Goal: Information Seeking & Learning: Learn about a topic

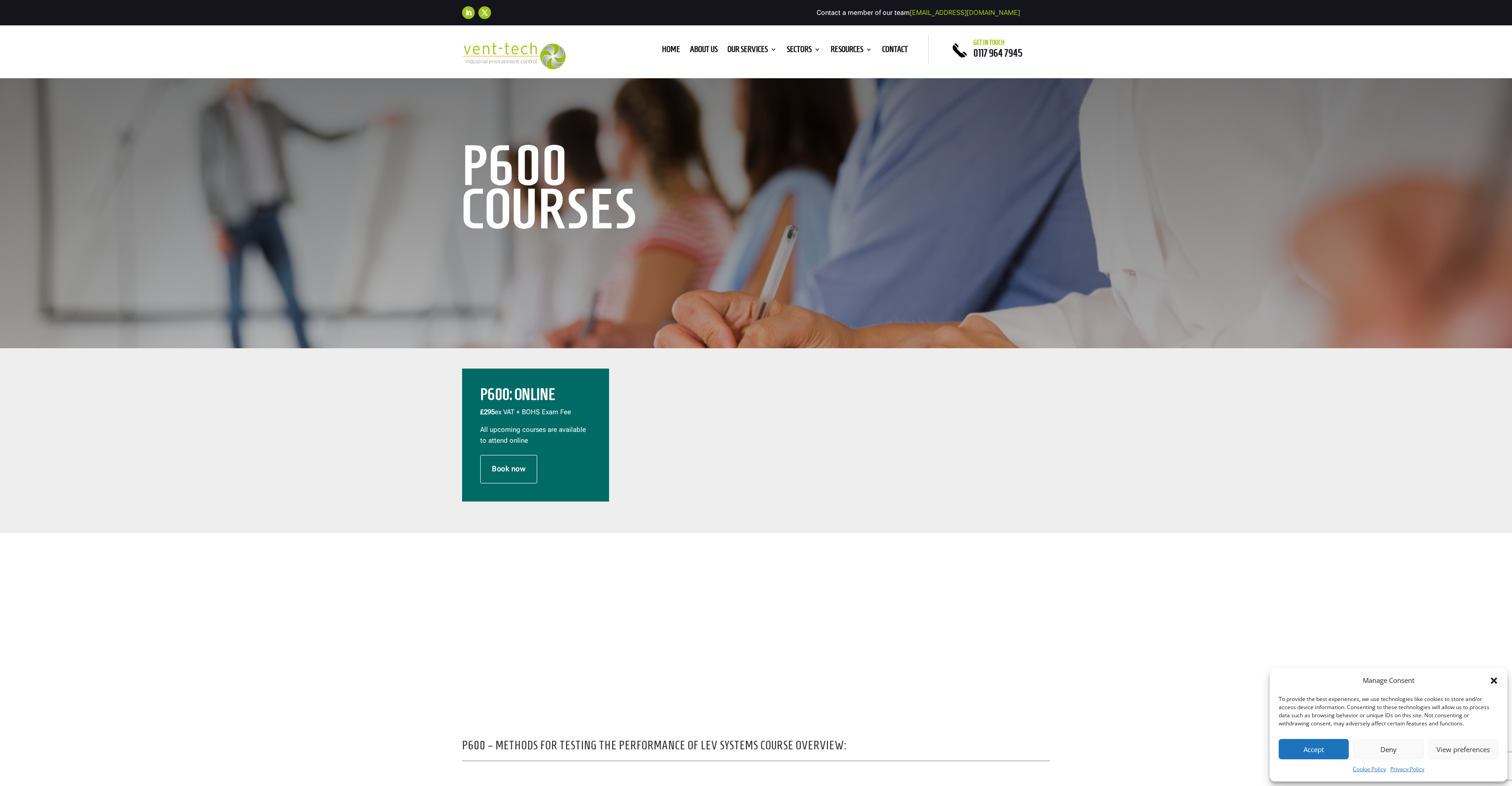
scroll to position [68, 0]
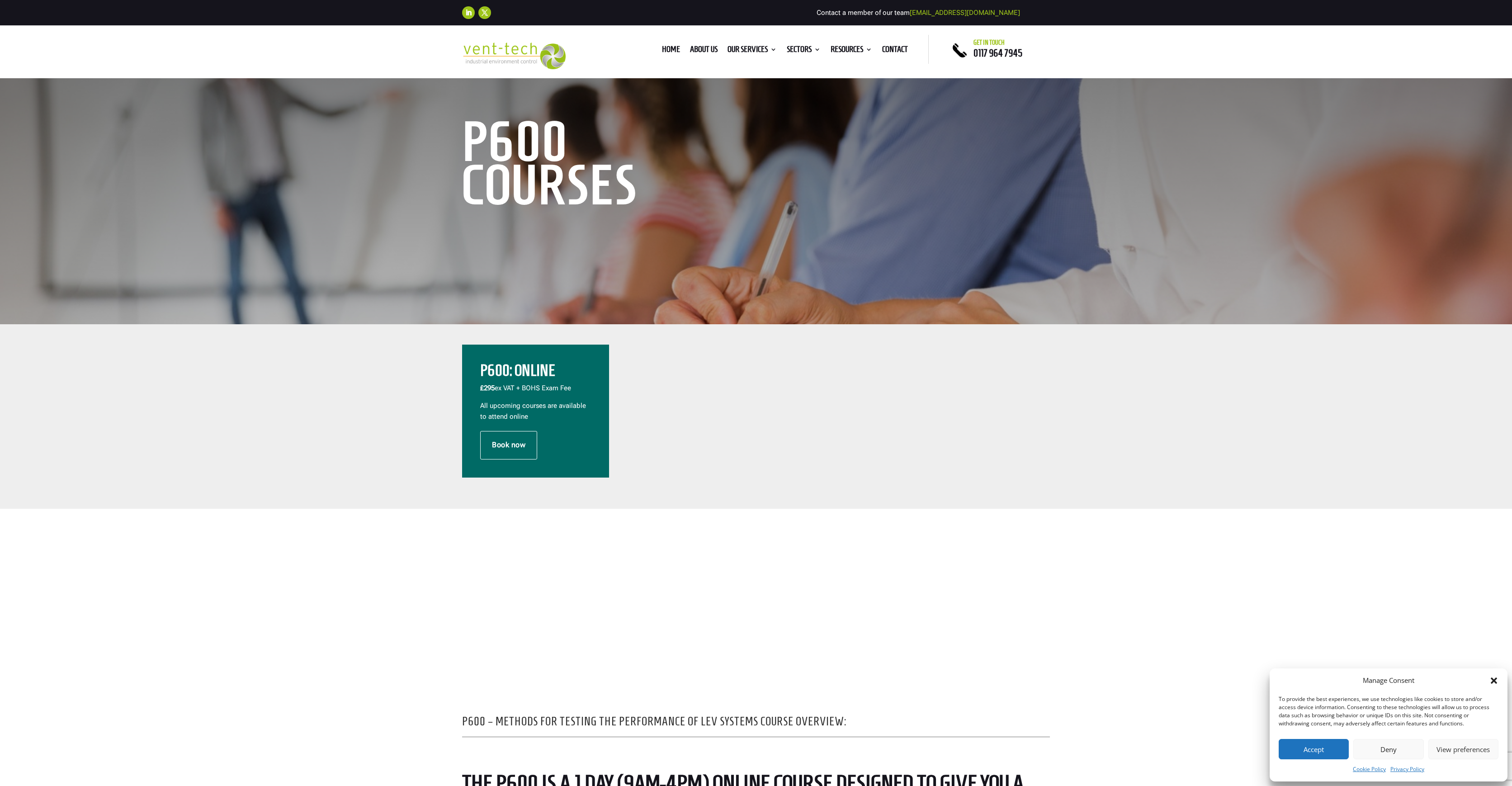
click at [1310, 747] on button "Accept" at bounding box center [1314, 749] width 70 height 21
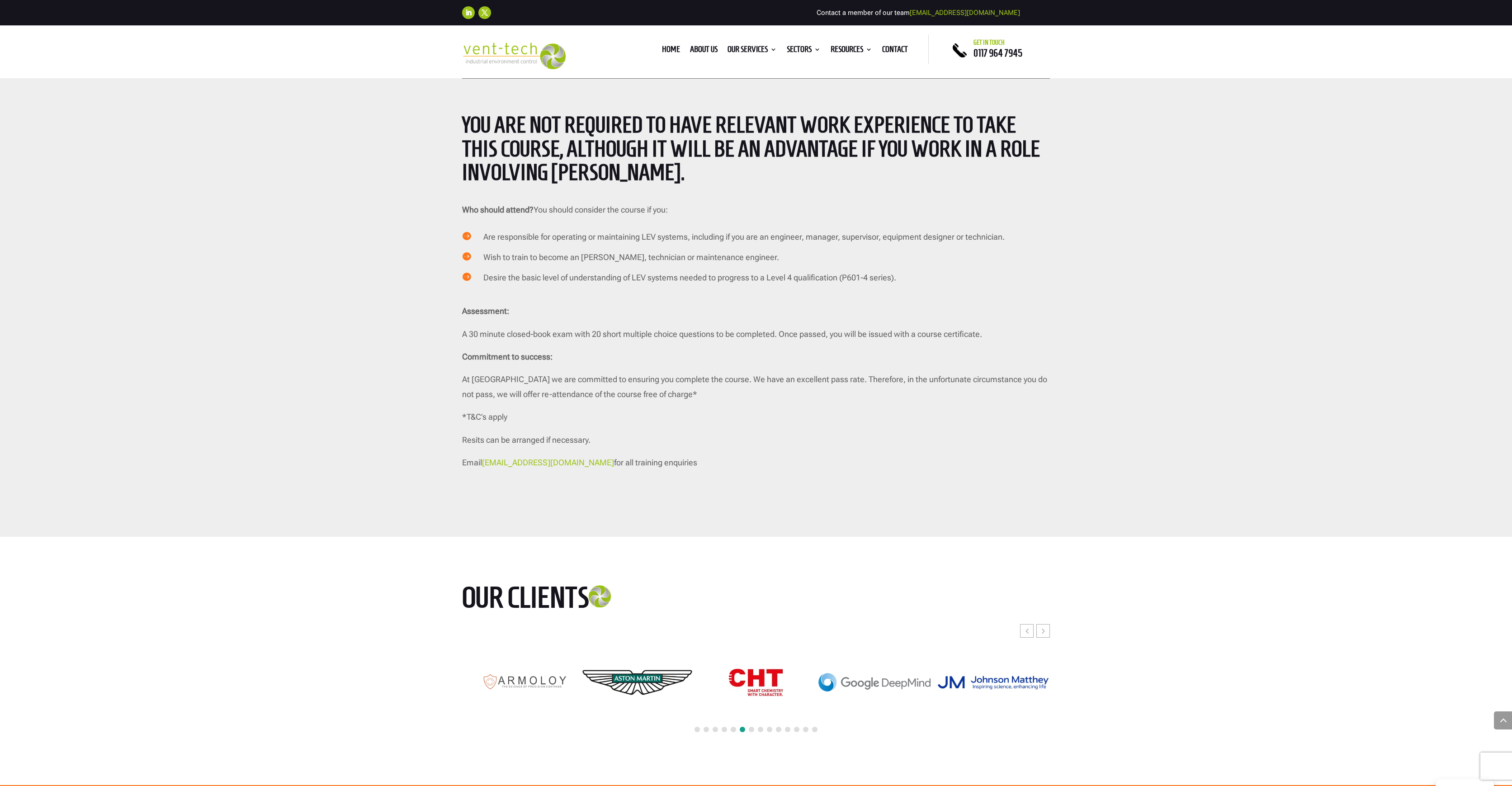
scroll to position [1605, 0]
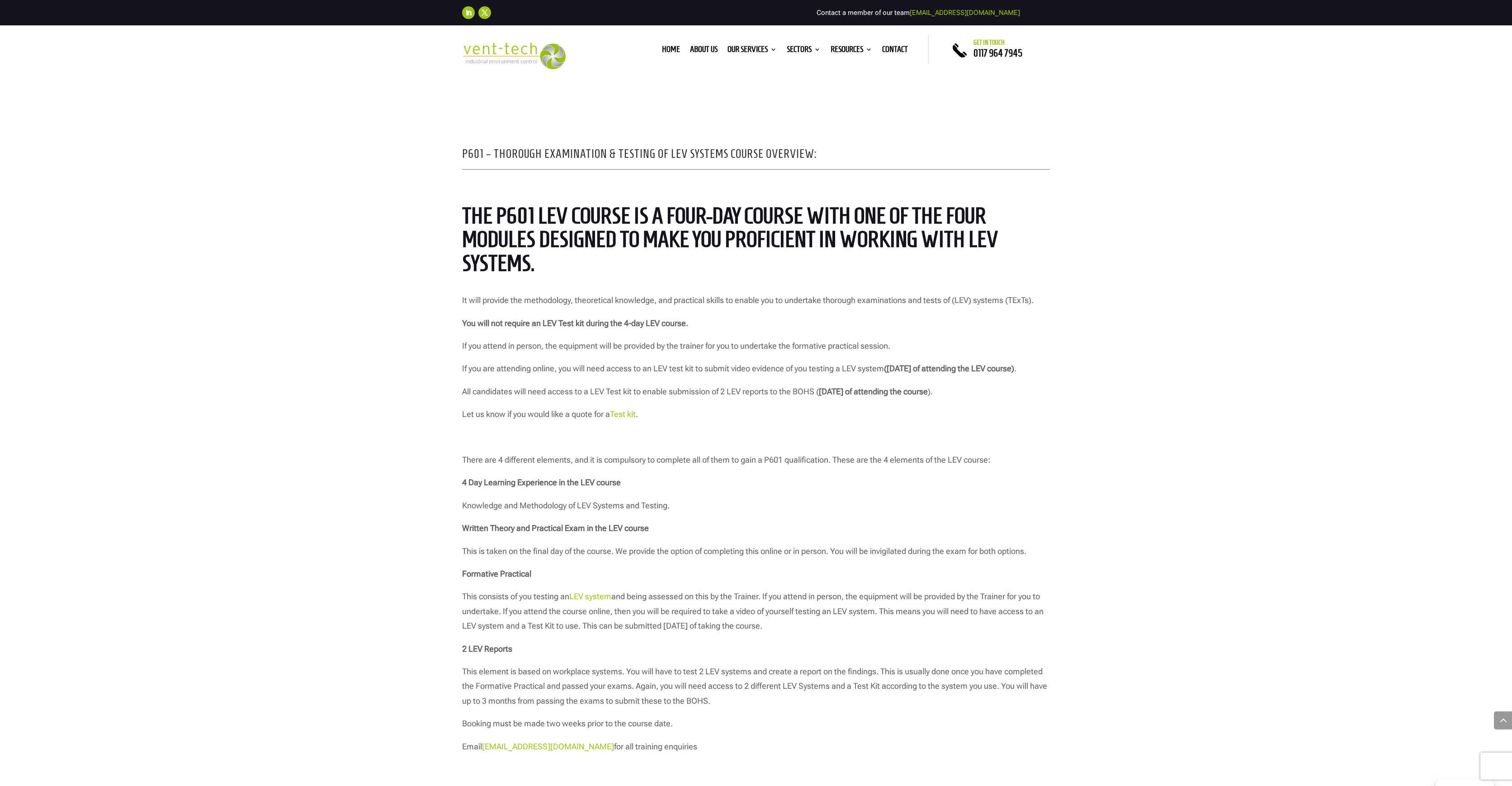
scroll to position [639, 0]
click at [630, 419] on link "Test kit" at bounding box center [623, 413] width 26 height 9
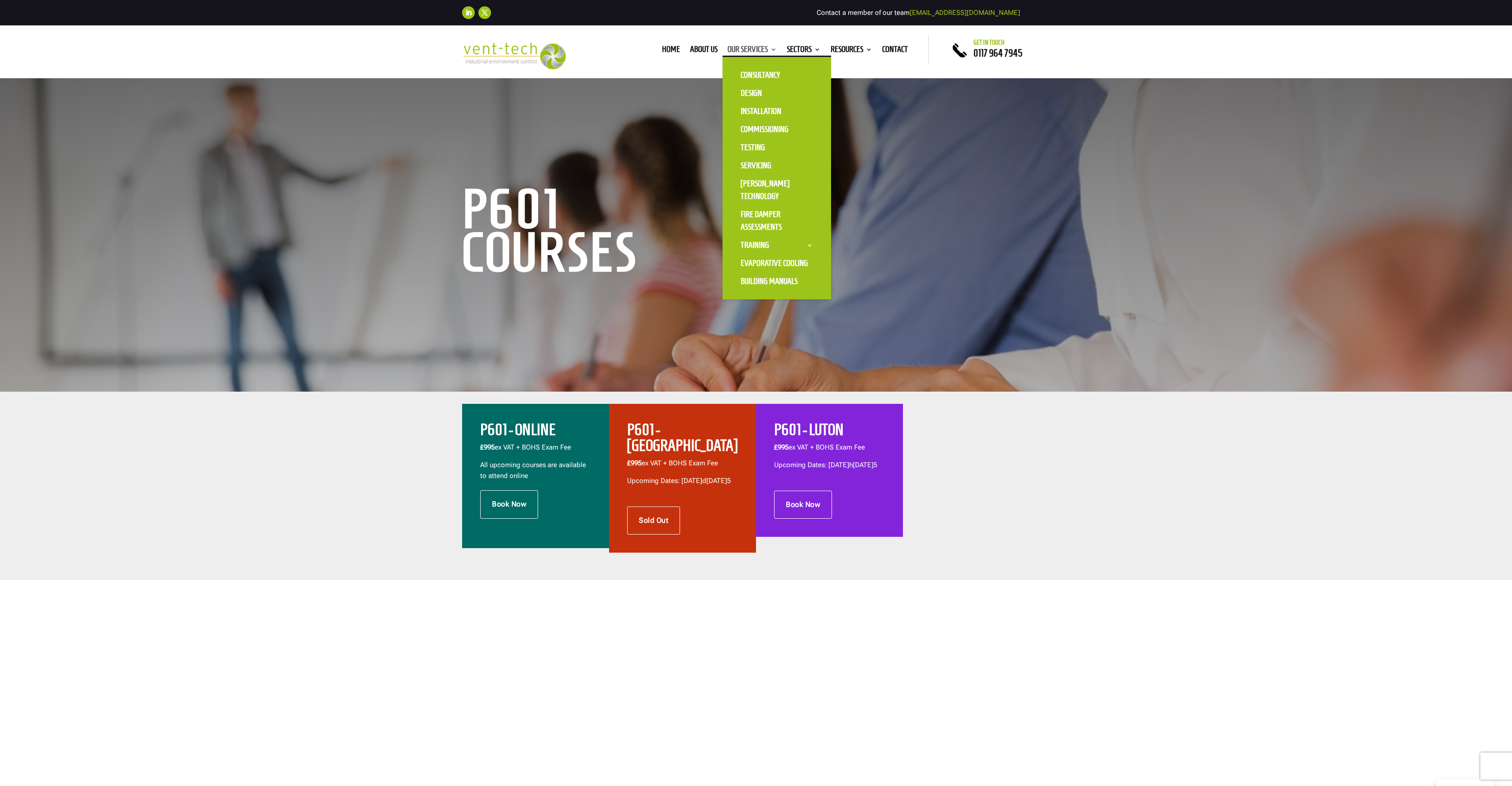
click at [752, 52] on link "Our Services" at bounding box center [752, 51] width 49 height 10
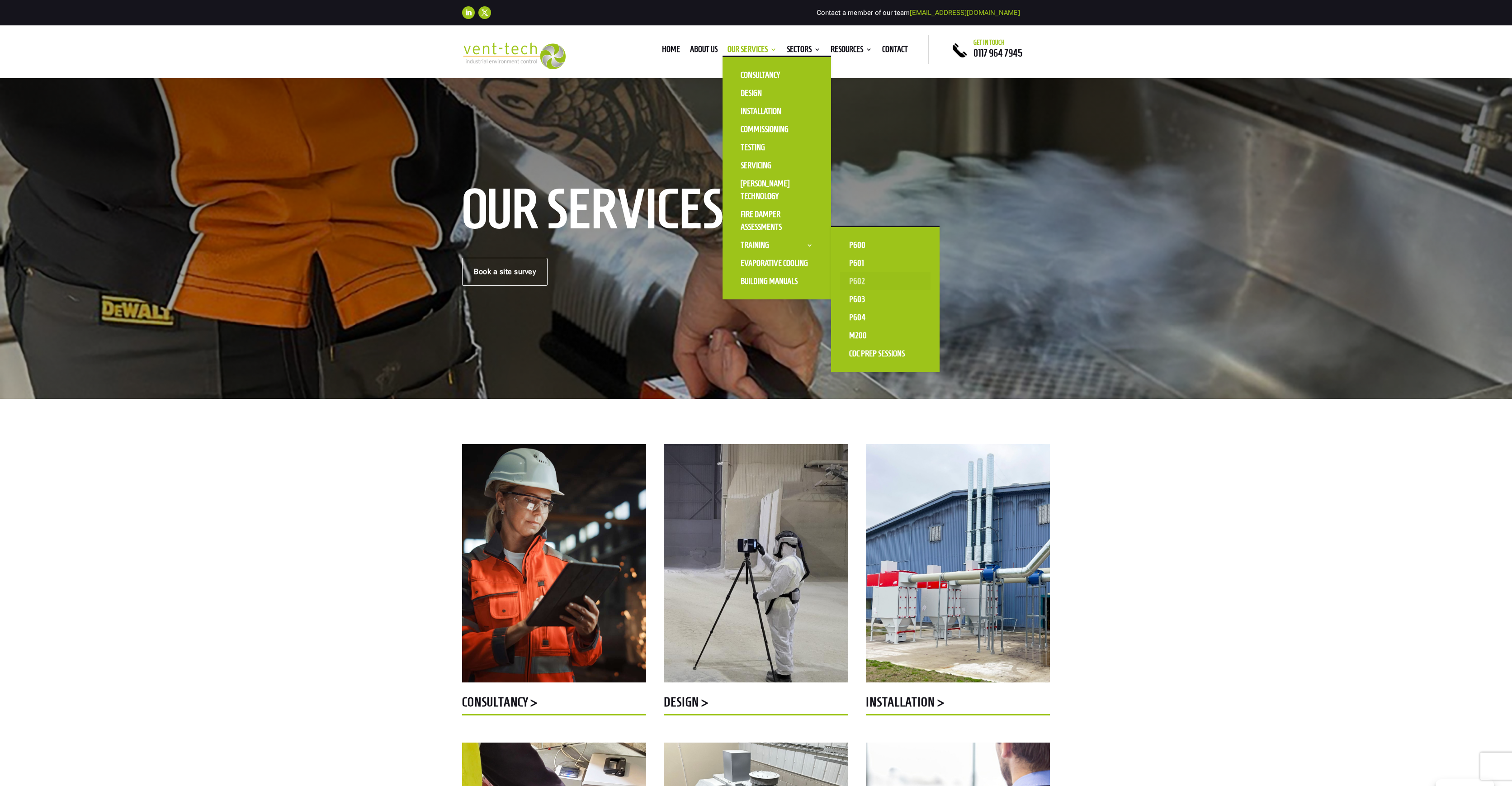
click at [857, 280] on link "P602" at bounding box center [885, 281] width 90 height 18
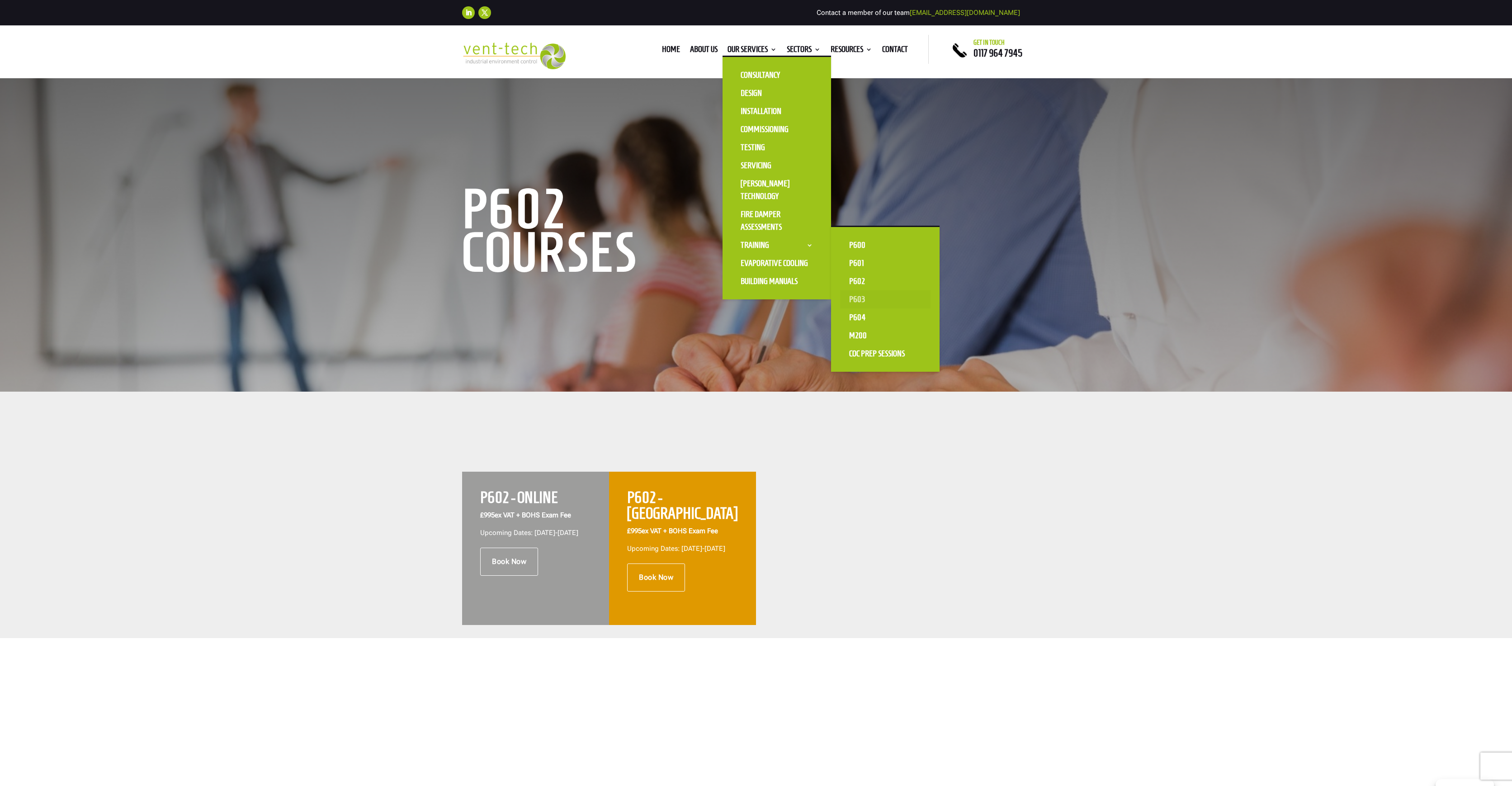
click at [857, 299] on link "P603" at bounding box center [885, 299] width 90 height 18
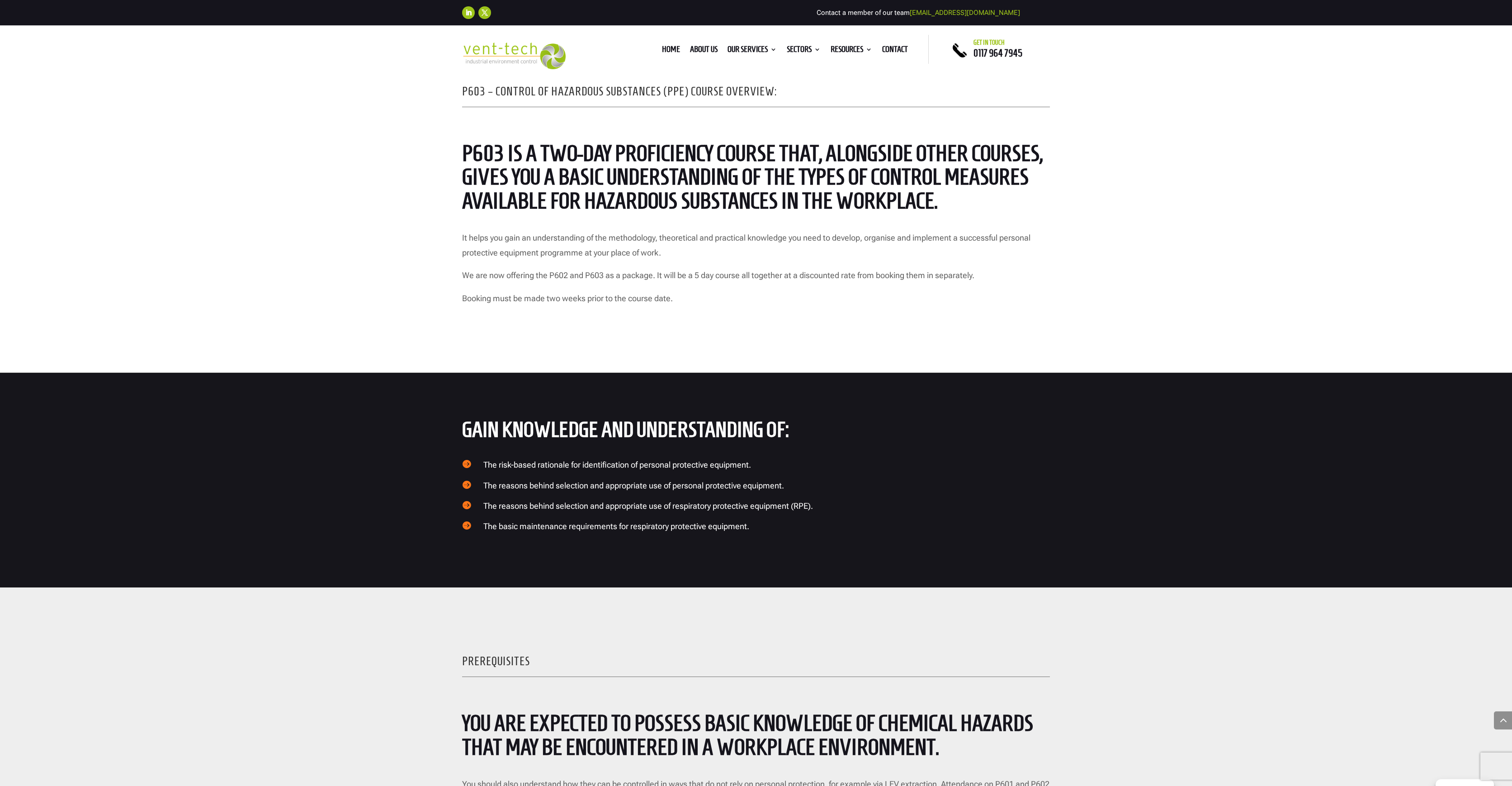
scroll to position [778, 0]
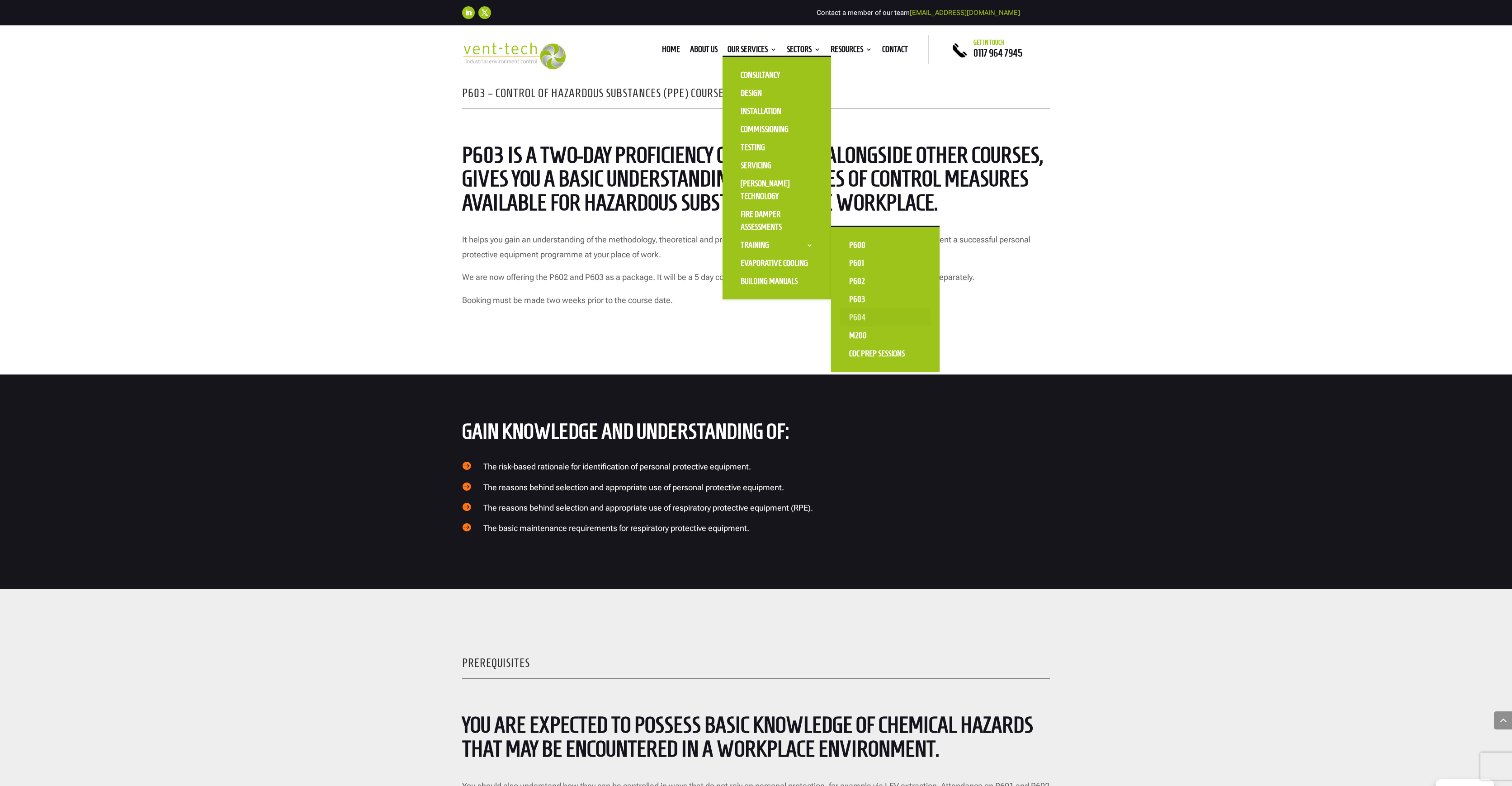
click at [855, 319] on link "P604" at bounding box center [885, 317] width 90 height 18
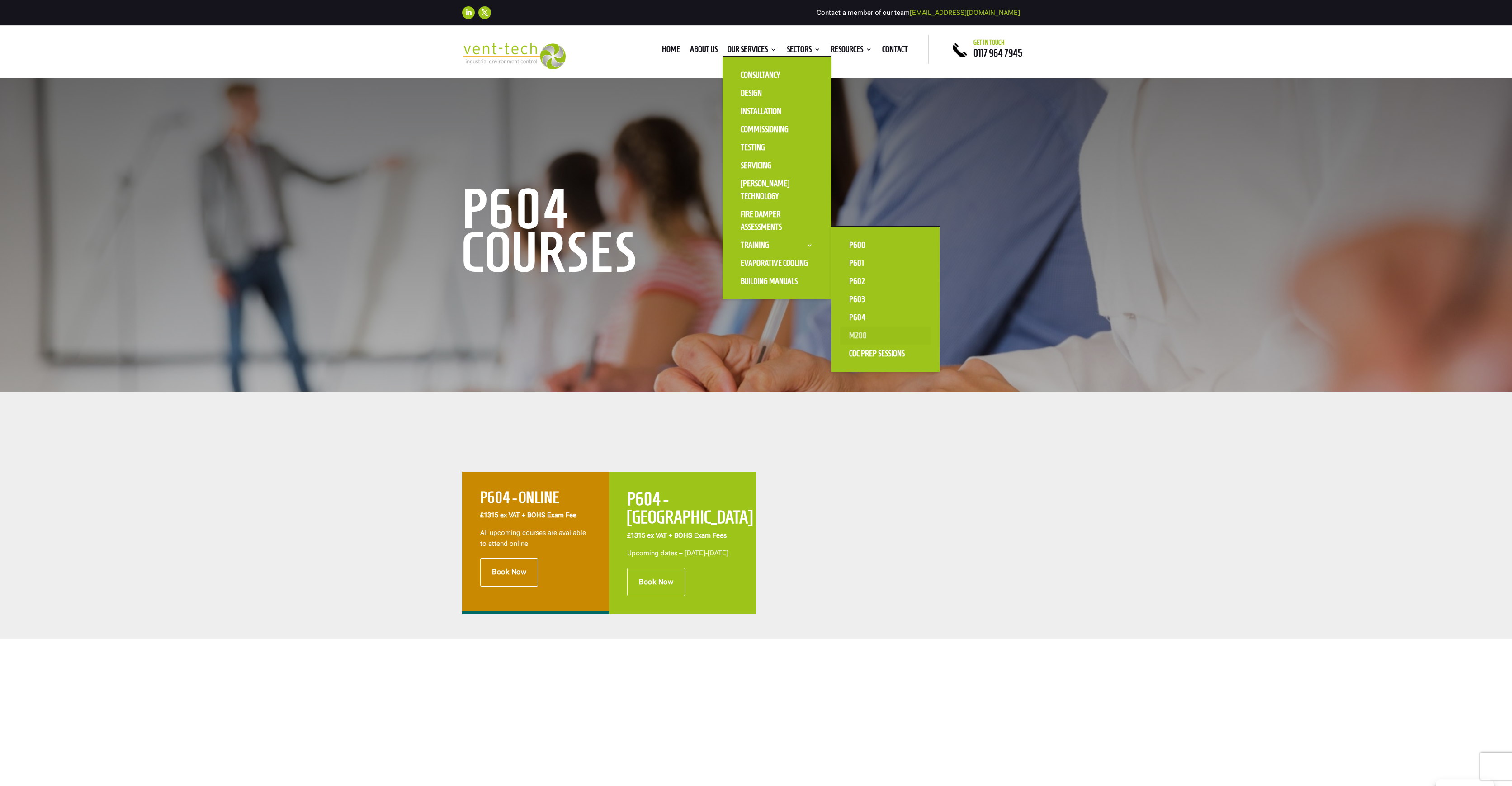
click at [869, 336] on link "M200" at bounding box center [885, 335] width 90 height 18
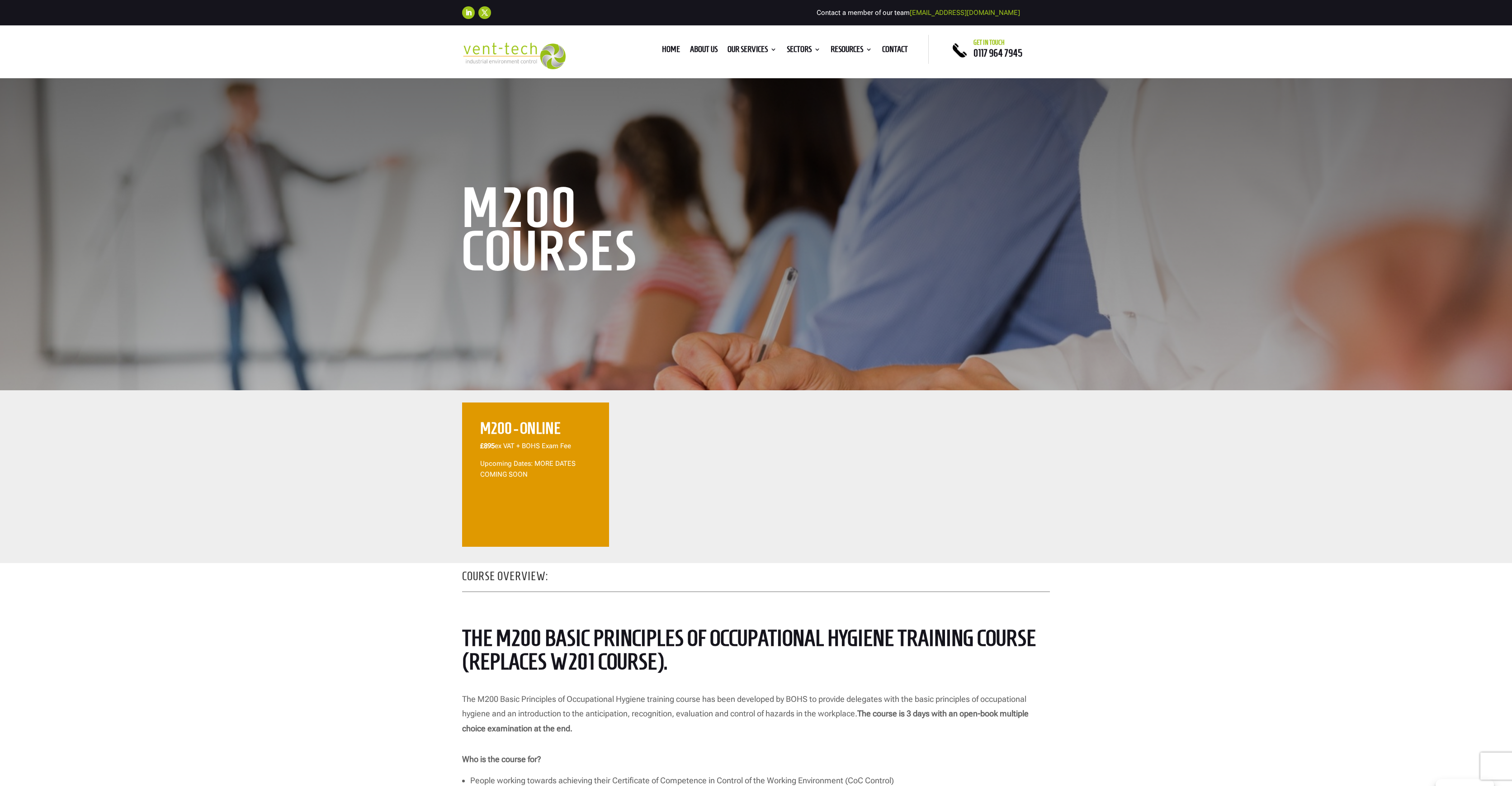
scroll to position [2, 0]
